Goal: Check status: Check status

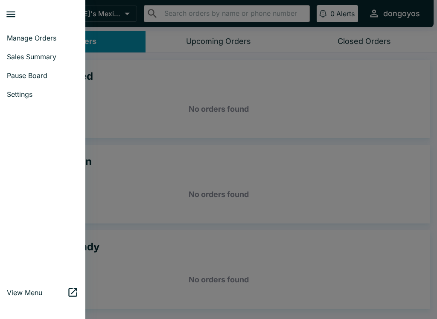
click at [23, 40] on span "Manage Orders" at bounding box center [43, 38] width 72 height 9
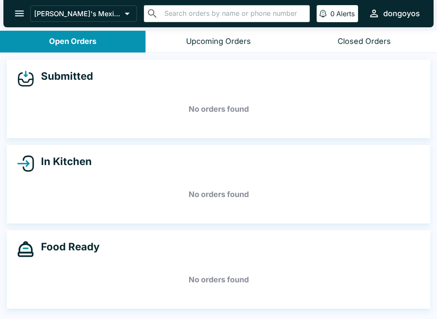
click at [26, 16] on button "open drawer" at bounding box center [20, 14] width 22 height 22
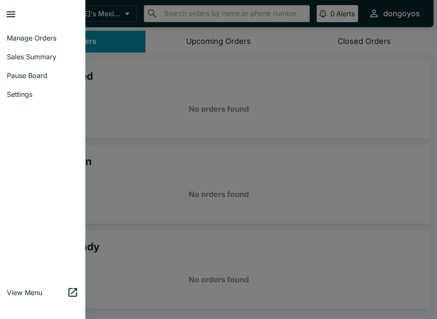
click at [24, 64] on link "Sales Summary" at bounding box center [42, 56] width 85 height 19
select select "03:00"
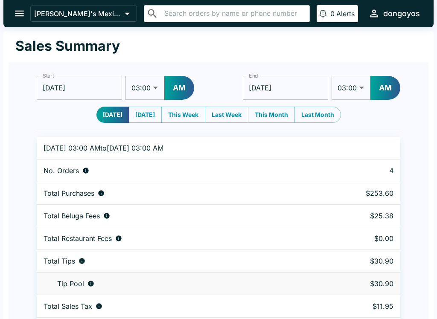
click at [10, 10] on button "open drawer" at bounding box center [20, 14] width 22 height 22
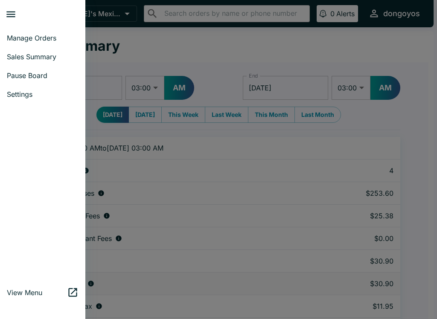
click at [35, 41] on span "Manage Orders" at bounding box center [43, 38] width 72 height 9
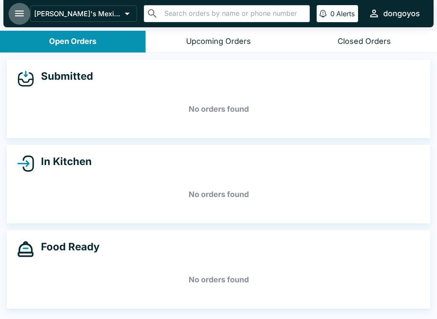
click at [21, 10] on icon "open drawer" at bounding box center [20, 14] width 12 height 12
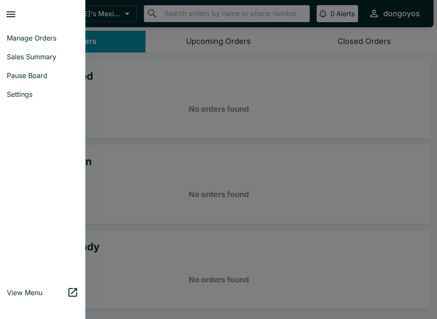
click at [35, 60] on span "Sales Summary" at bounding box center [43, 56] width 72 height 9
select select "03:00"
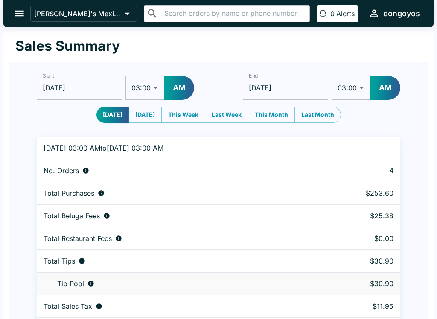
click at [145, 88] on select "01:00 01:30 02:00 02:30 03:00 03:30 04:00 04:30 05:00 05:30 06:00 06:30 07:00 0…" at bounding box center [144, 88] width 39 height 24
select select "05:00"
click at [181, 80] on button "AM" at bounding box center [179, 88] width 30 height 24
